Goal: Information Seeking & Learning: Find specific fact

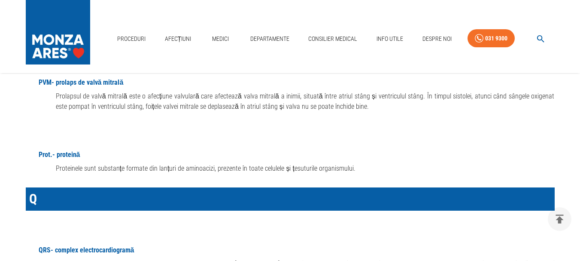
scroll to position [9093, 0]
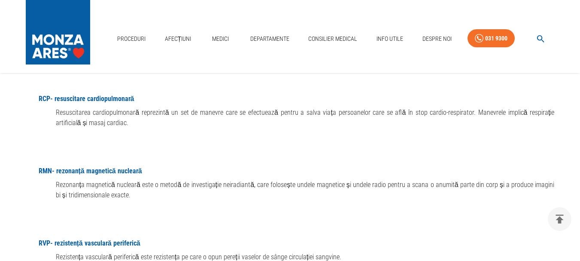
scroll to position [9308, 0]
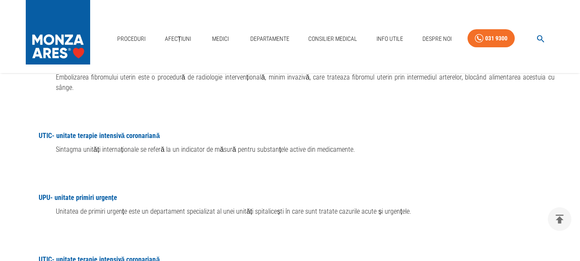
scroll to position [12184, 0]
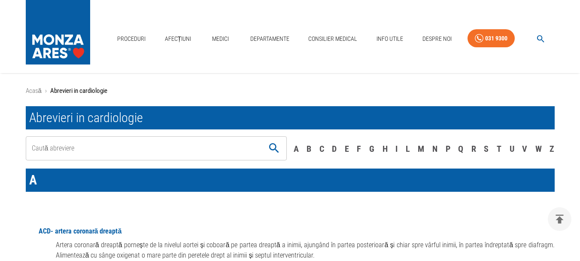
scroll to position [12184, 0]
